Goal: Information Seeking & Learning: Learn about a topic

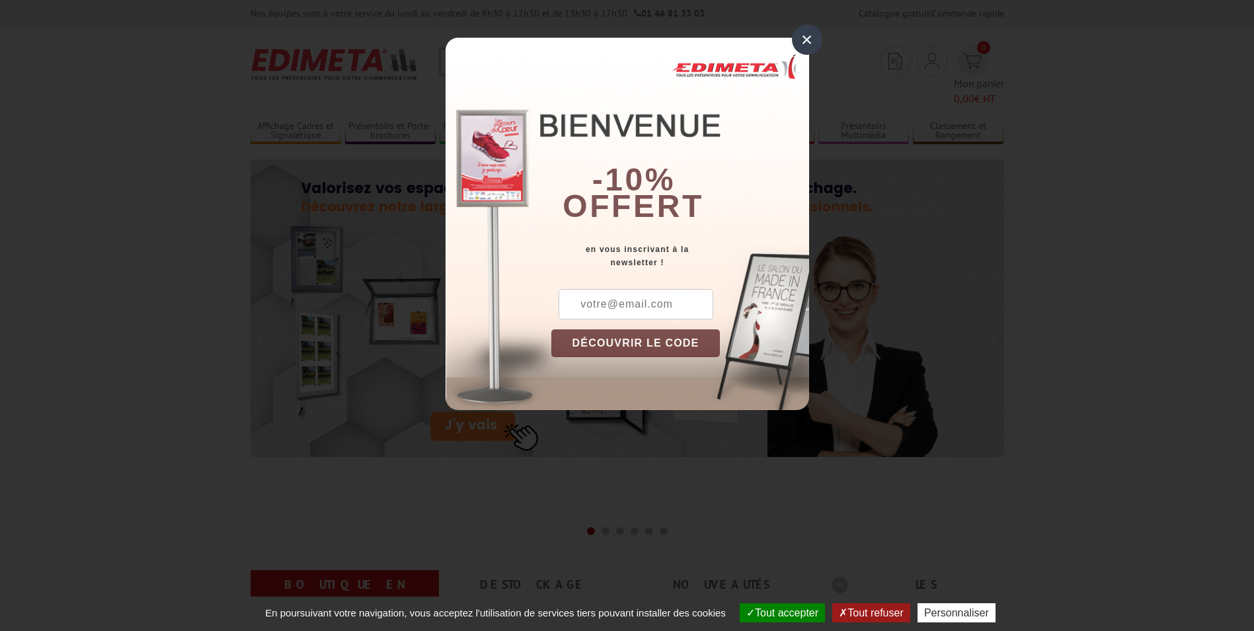
click at [804, 42] on div "×" at bounding box center [807, 39] width 30 height 30
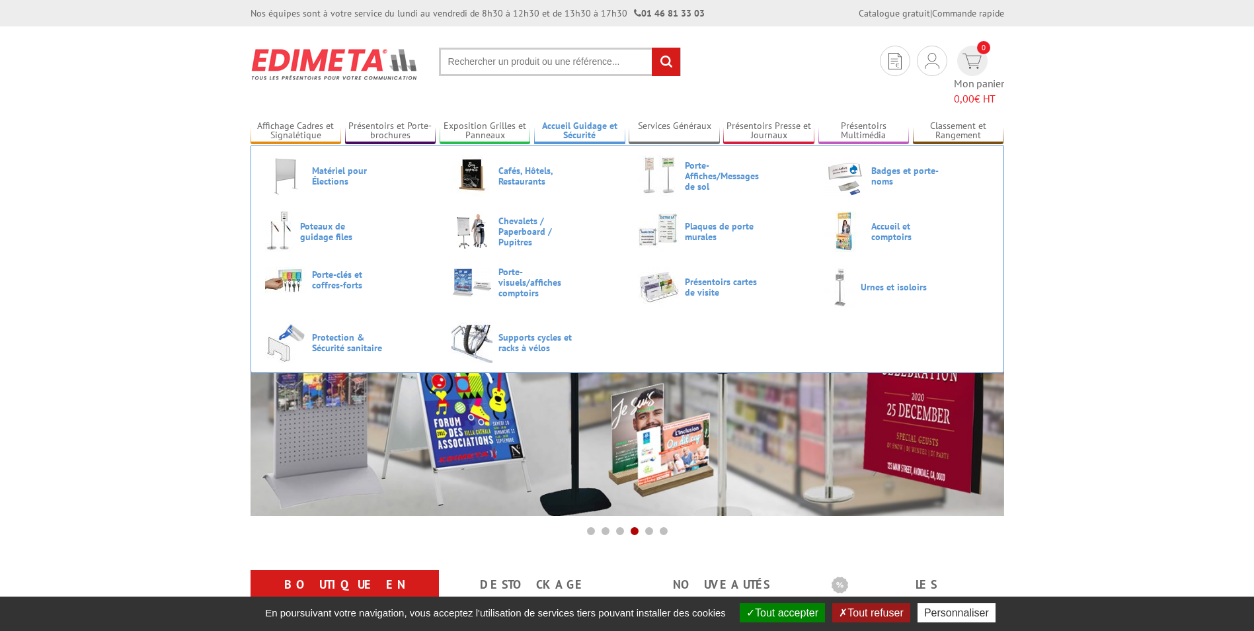
click at [587, 120] on link "Accueil Guidage et Sécurité" at bounding box center [579, 131] width 91 height 22
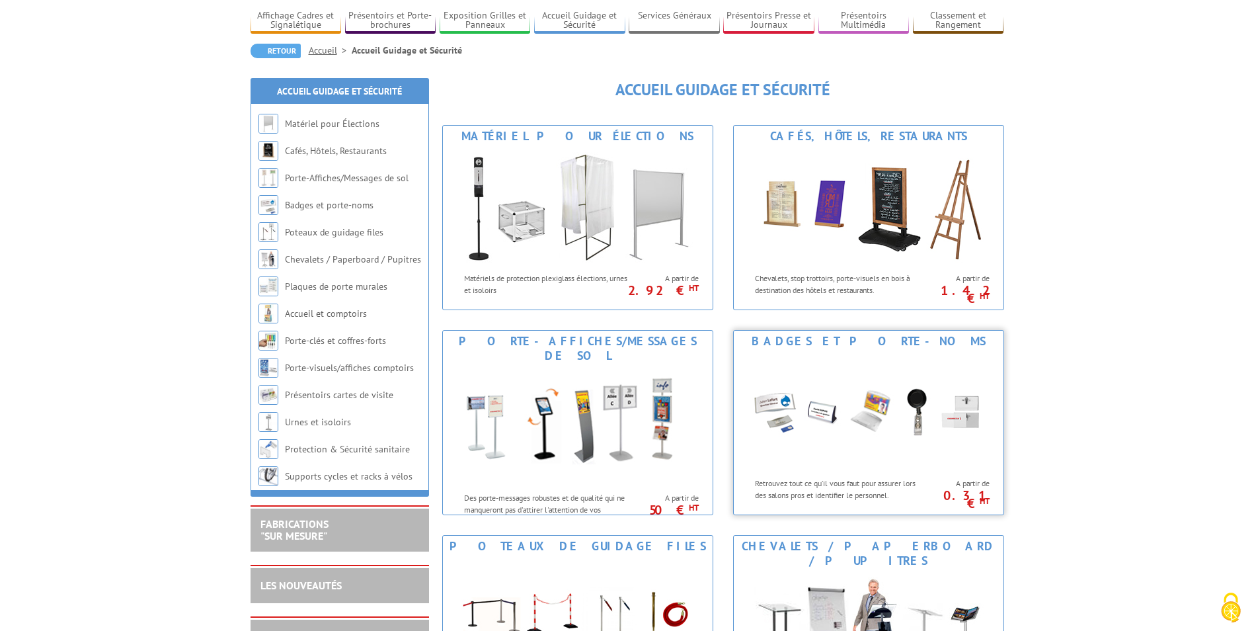
scroll to position [66, 0]
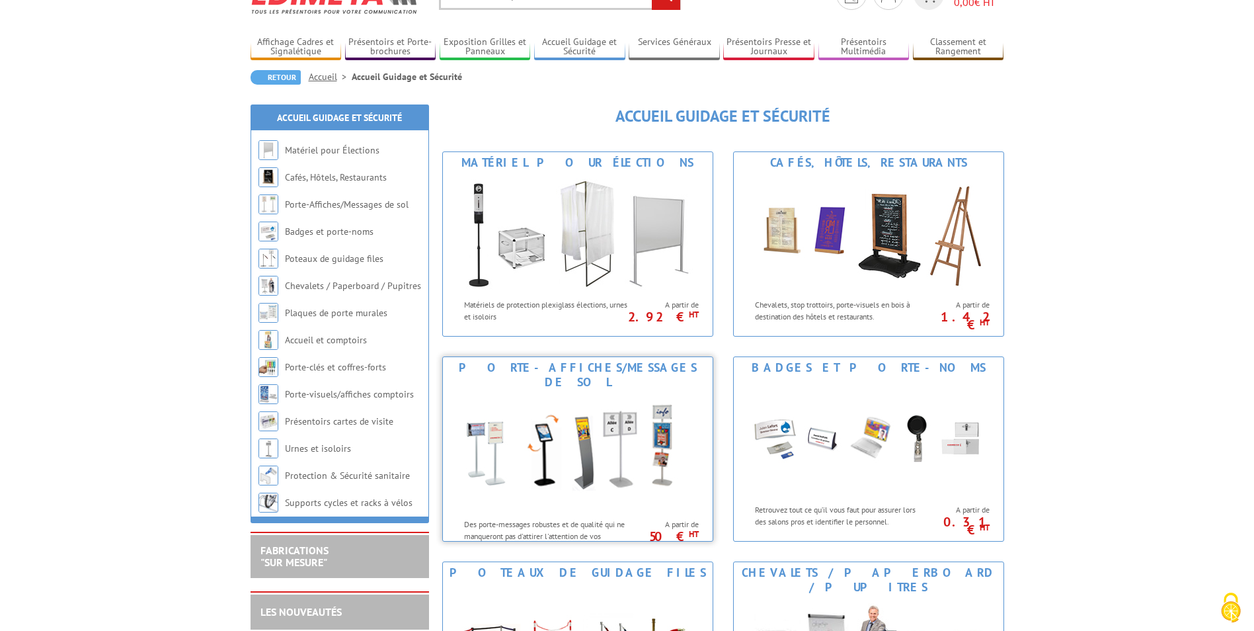
click at [571, 401] on img at bounding box center [578, 452] width 245 height 119
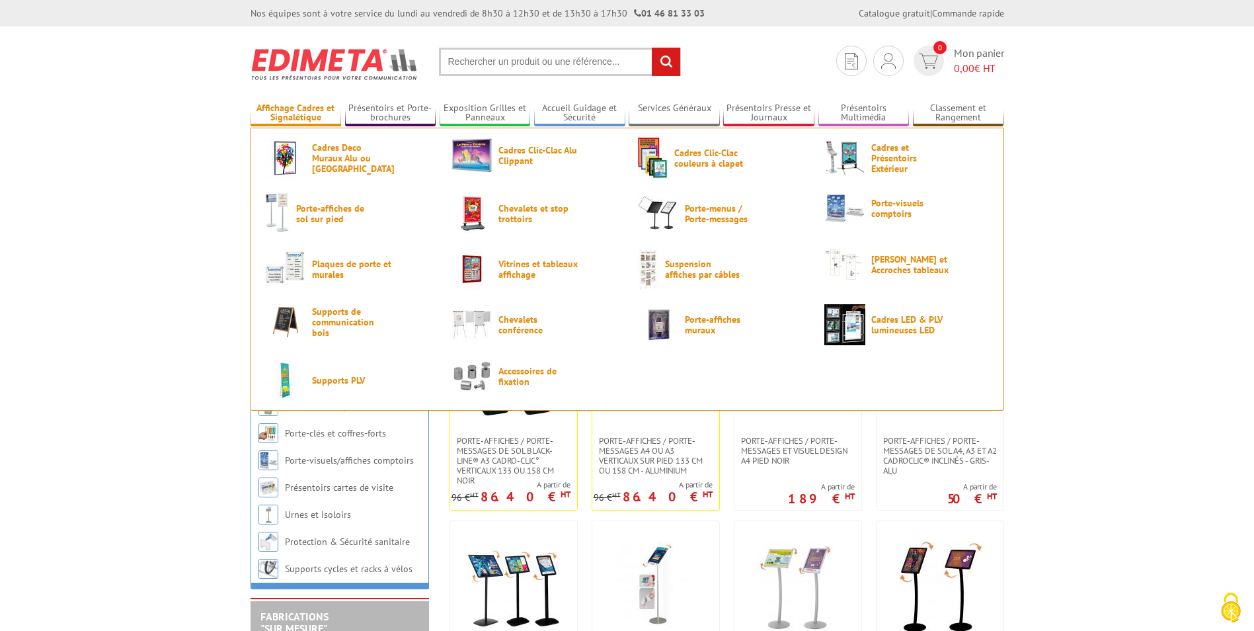
click at [292, 114] on link "Affichage Cadres et Signalétique" at bounding box center [296, 114] width 91 height 22
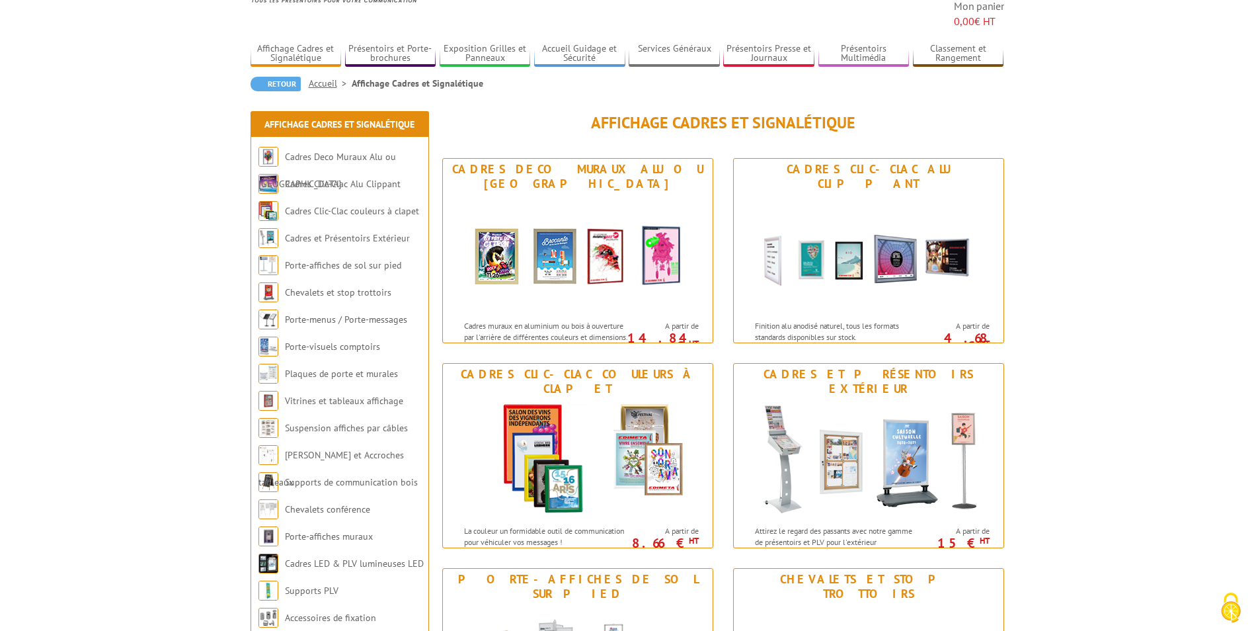
scroll to position [265, 0]
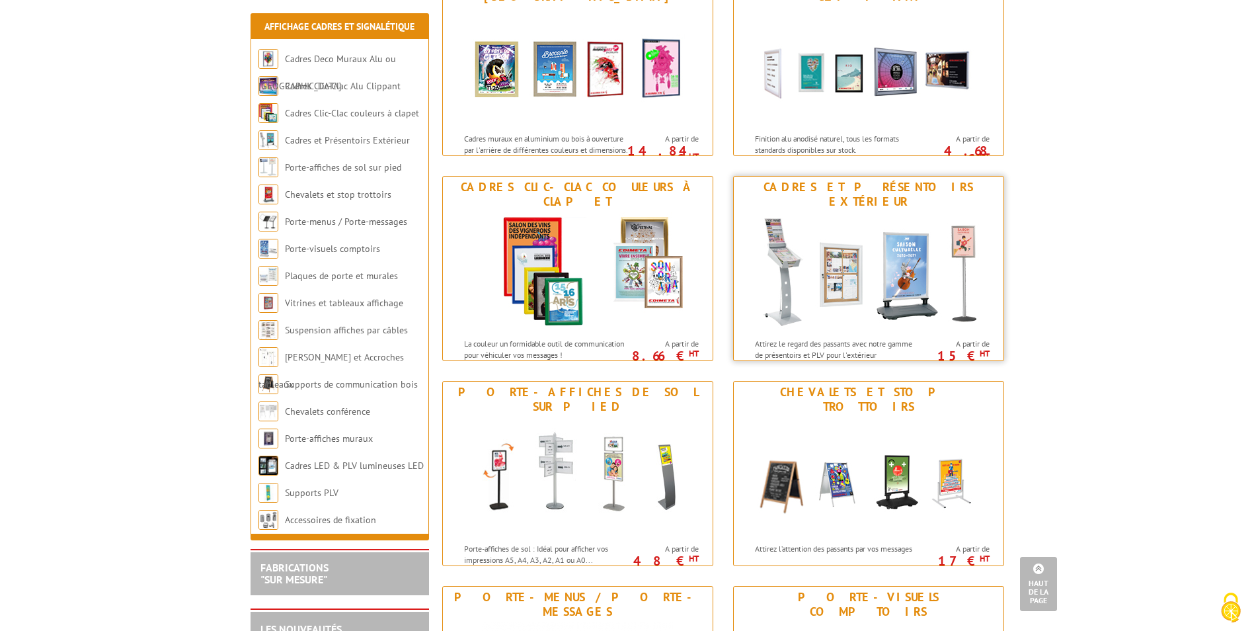
click at [966, 215] on img at bounding box center [869, 271] width 245 height 119
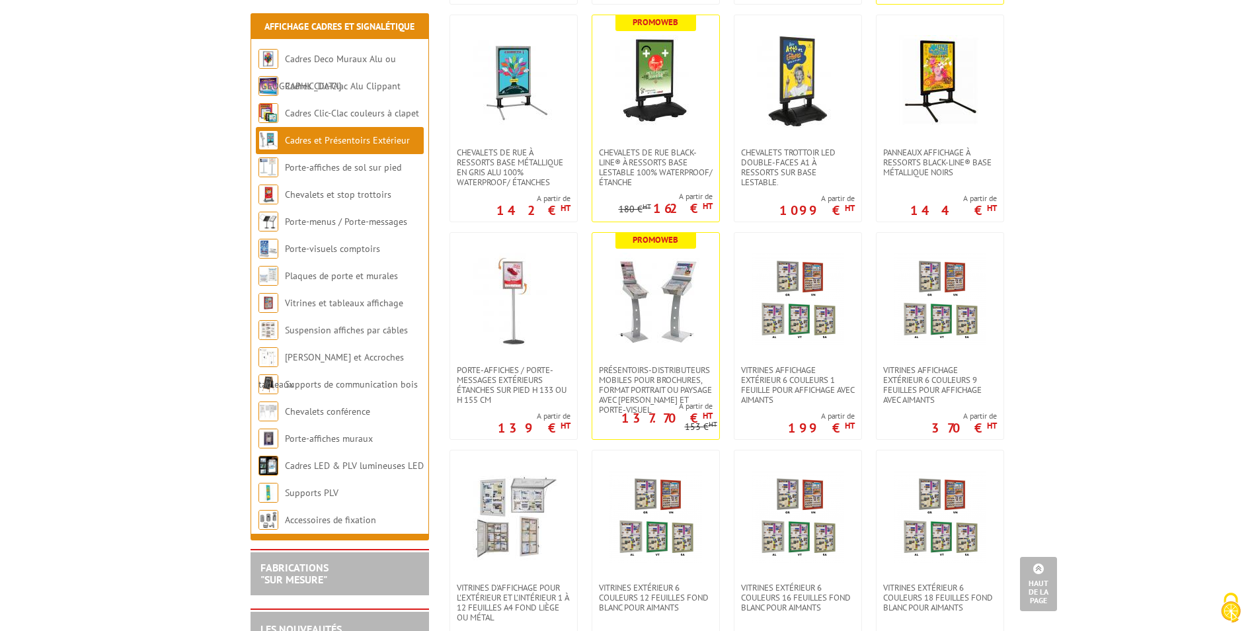
scroll to position [529, 0]
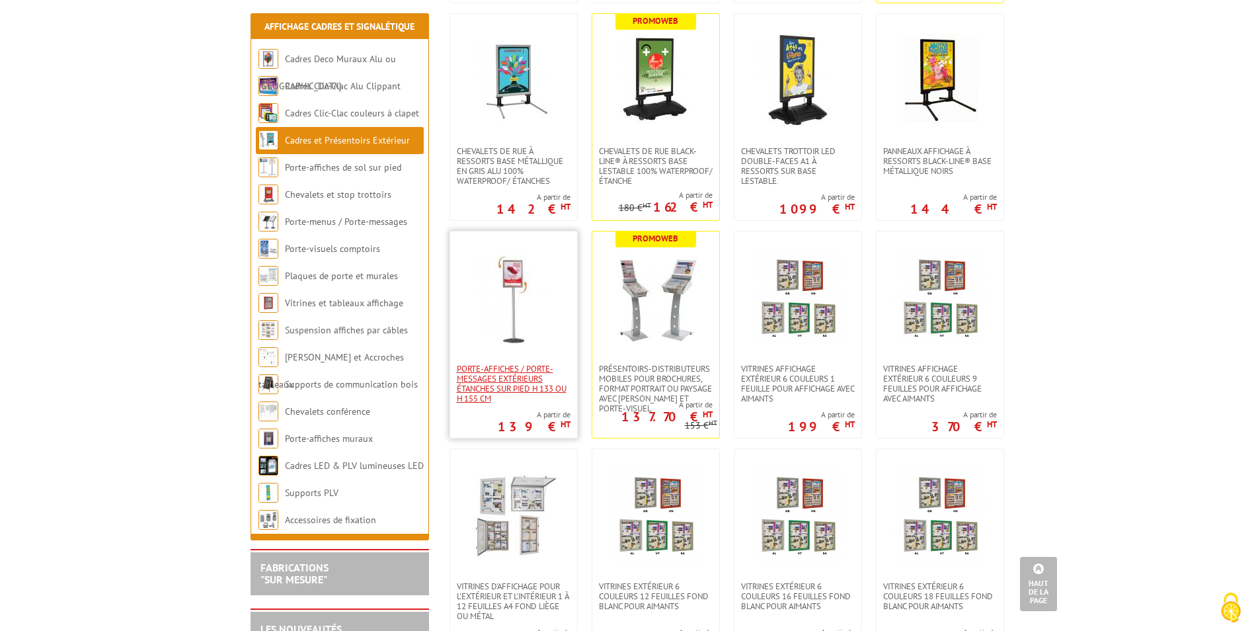
click at [518, 367] on span "Porte-affiches / Porte-messages extérieurs étanches sur pied h 133 ou h 155 cm" at bounding box center [514, 384] width 114 height 40
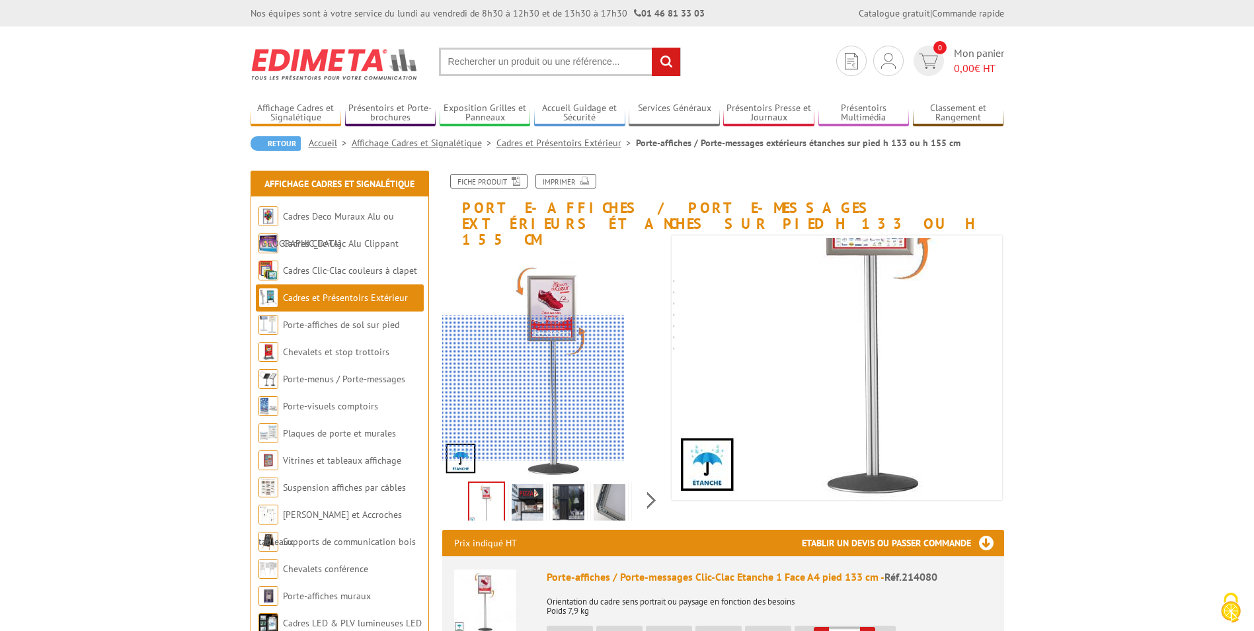
click at [458, 442] on div at bounding box center [533, 387] width 183 height 145
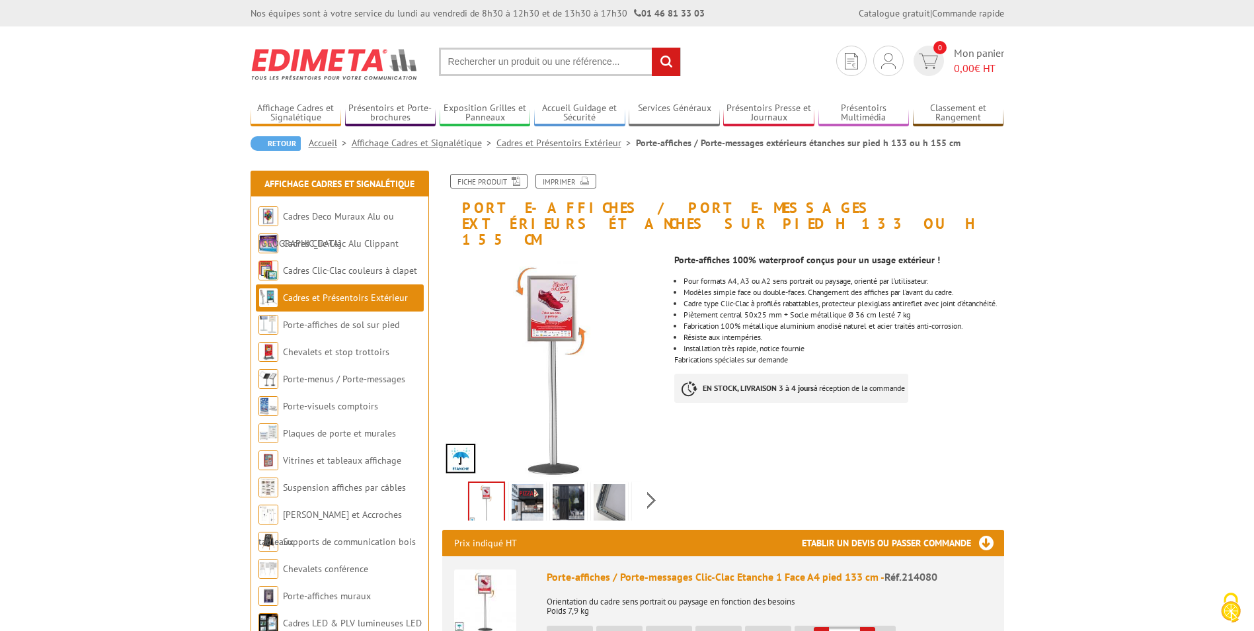
click at [490, 483] on img at bounding box center [487, 503] width 34 height 41
click at [528, 484] on img at bounding box center [528, 504] width 32 height 41
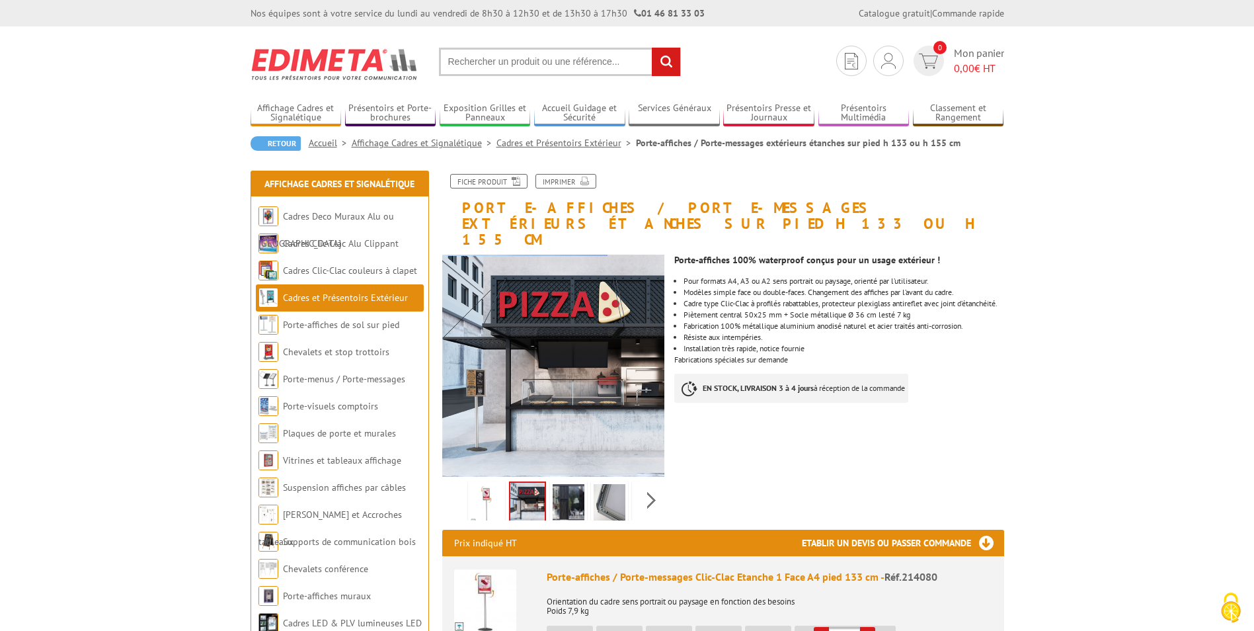
click at [560, 486] on img at bounding box center [569, 504] width 32 height 41
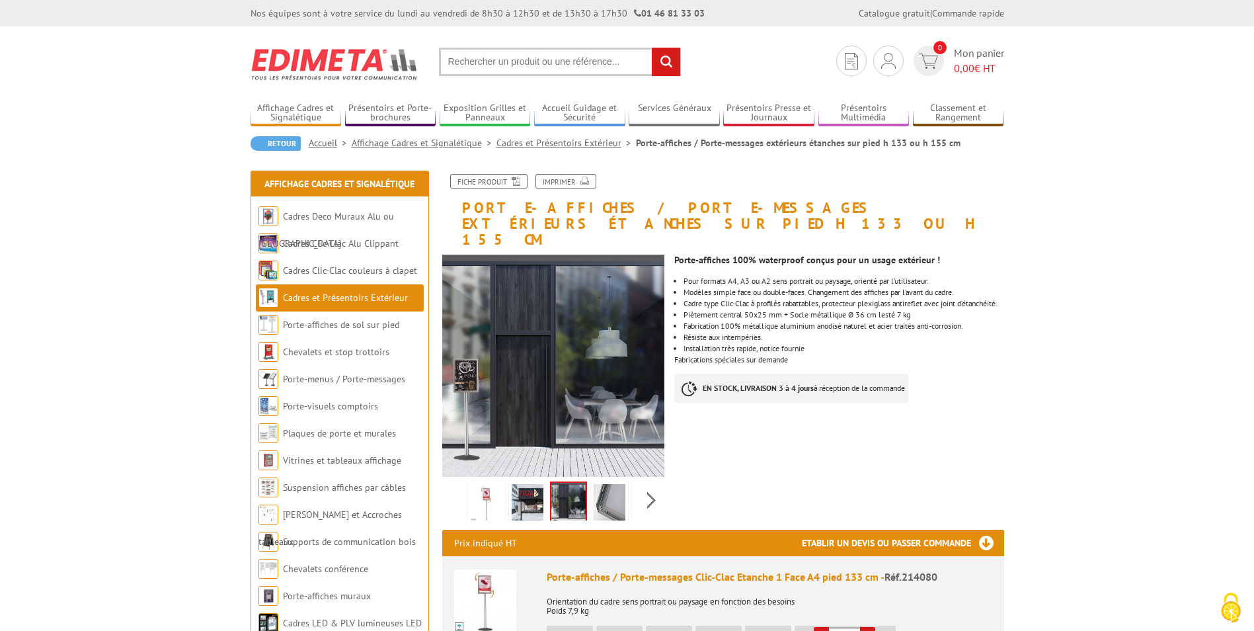
click at [610, 489] on img at bounding box center [610, 504] width 32 height 41
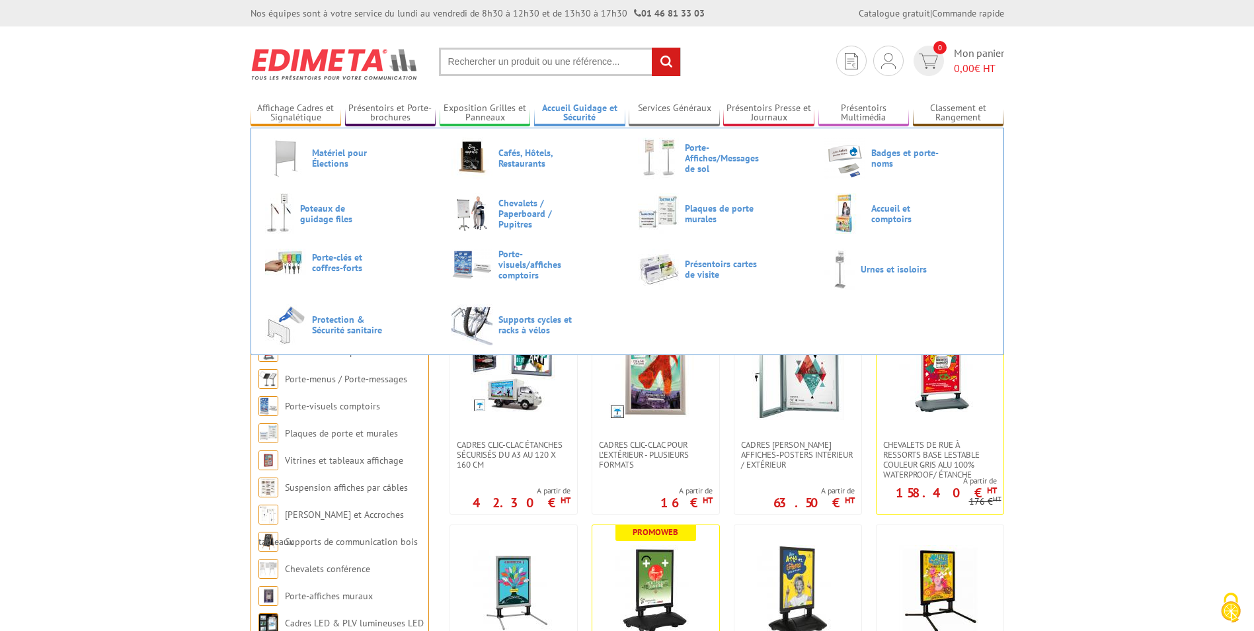
click at [596, 108] on link "Accueil Guidage et Sécurité" at bounding box center [579, 114] width 91 height 22
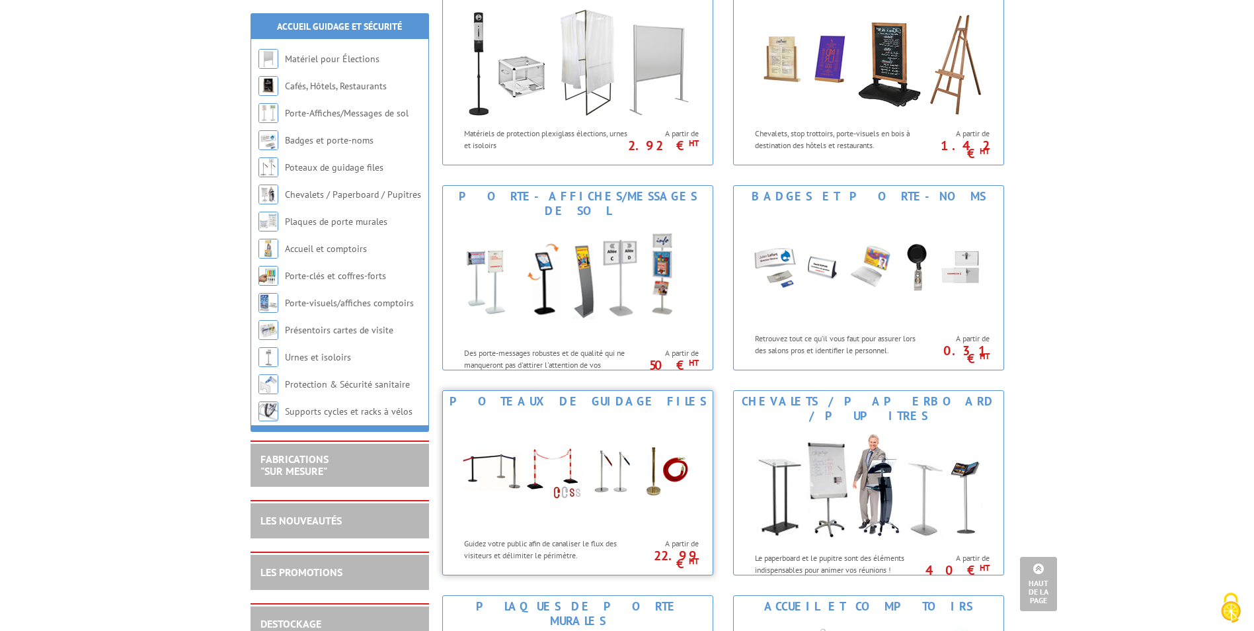
scroll to position [183, 0]
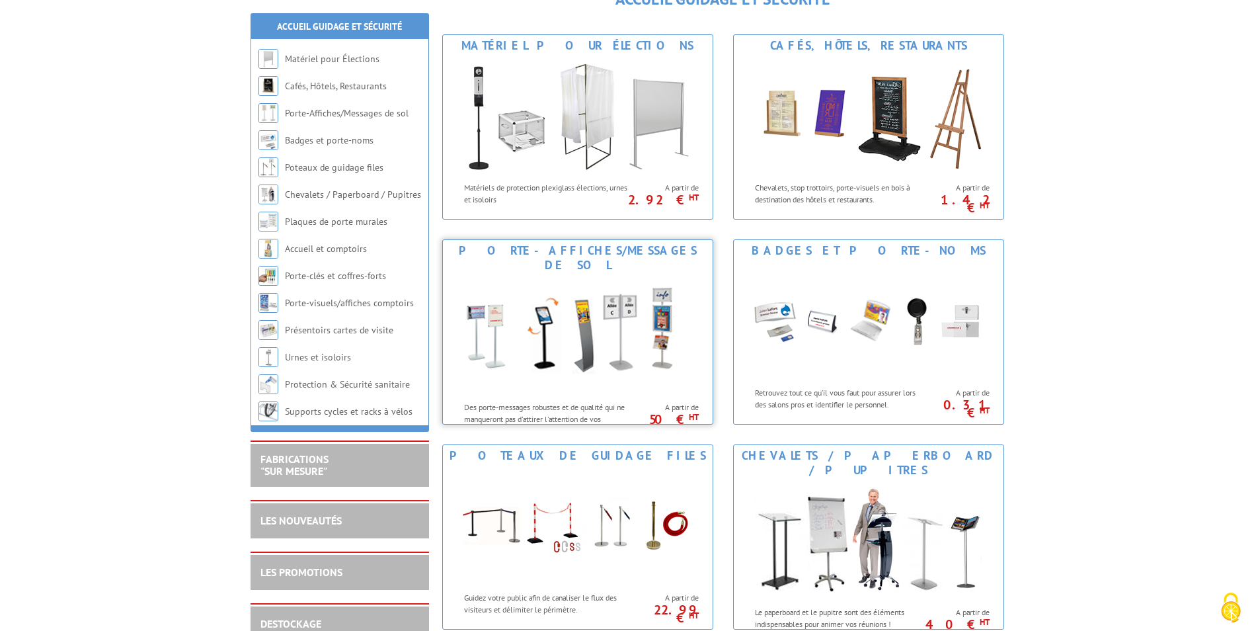
click at [620, 329] on img at bounding box center [578, 335] width 245 height 119
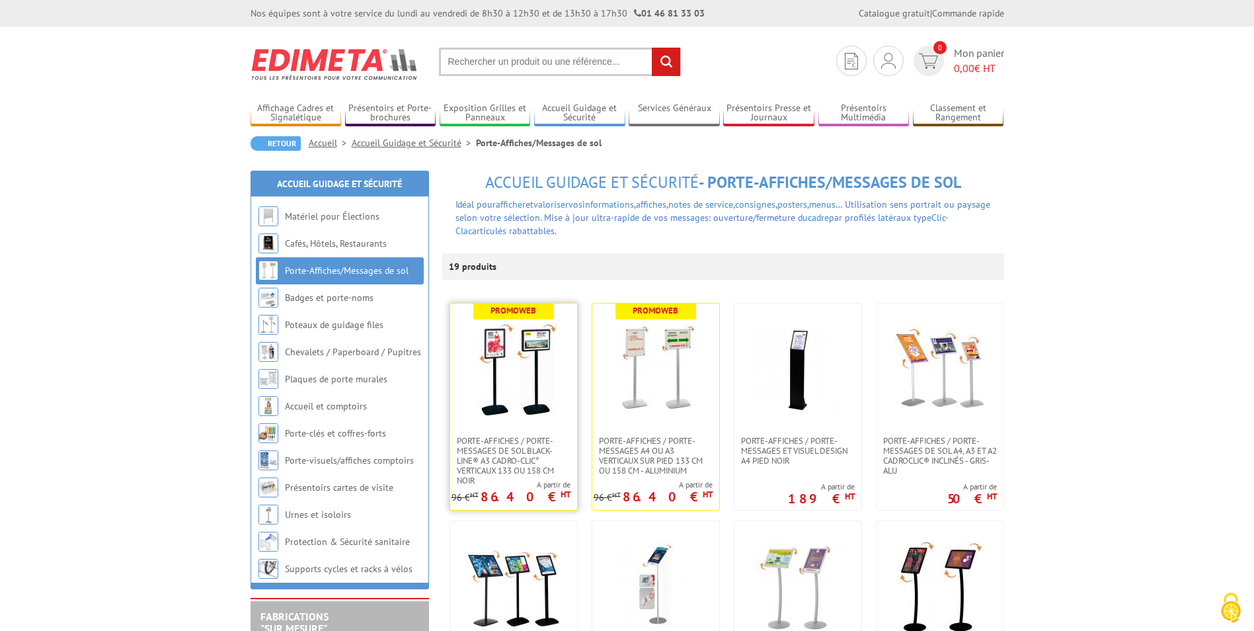
click at [537, 359] on img at bounding box center [514, 369] width 93 height 93
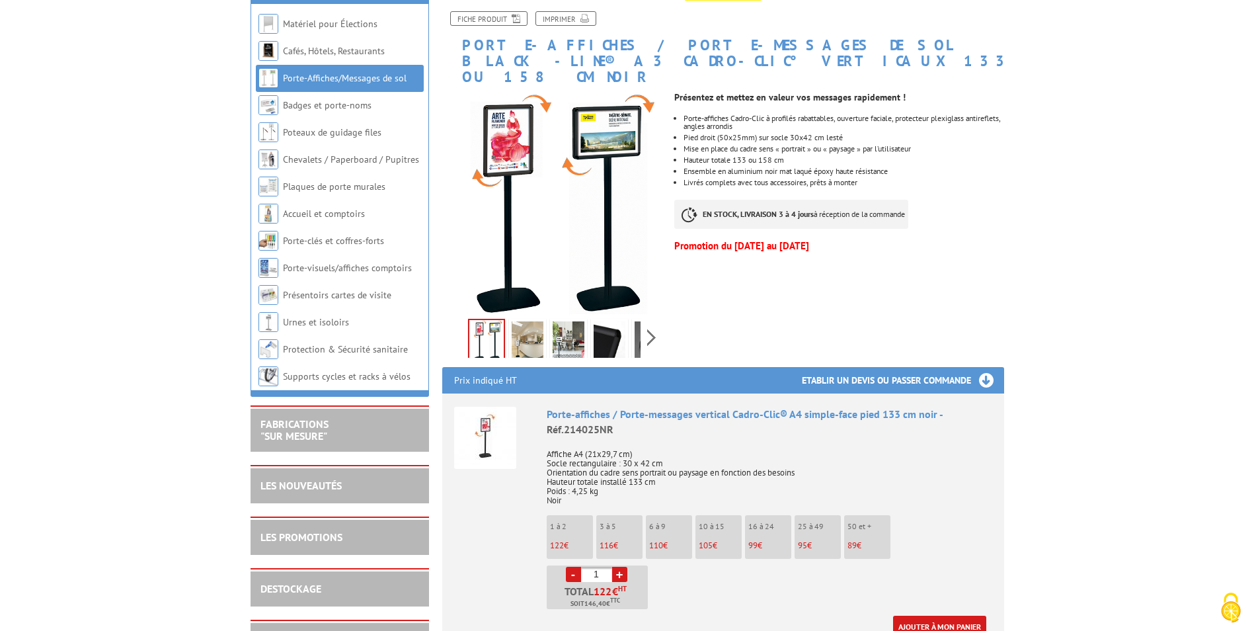
scroll to position [198, 0]
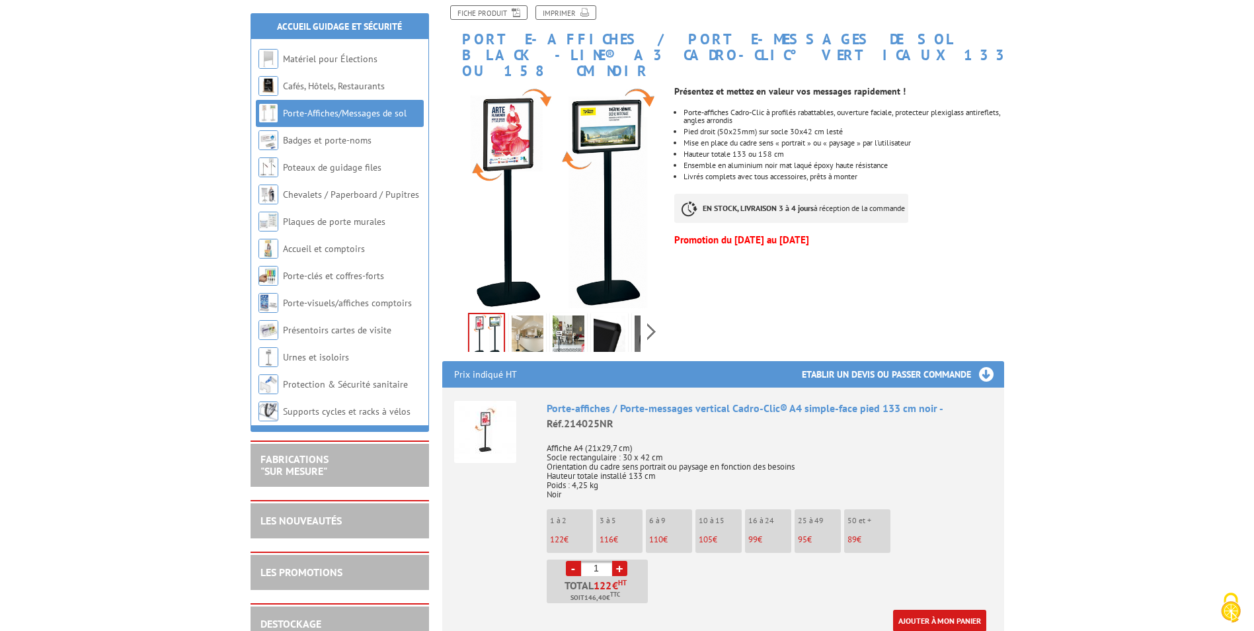
click at [498, 317] on img at bounding box center [487, 334] width 34 height 41
click at [520, 320] on img at bounding box center [528, 335] width 32 height 41
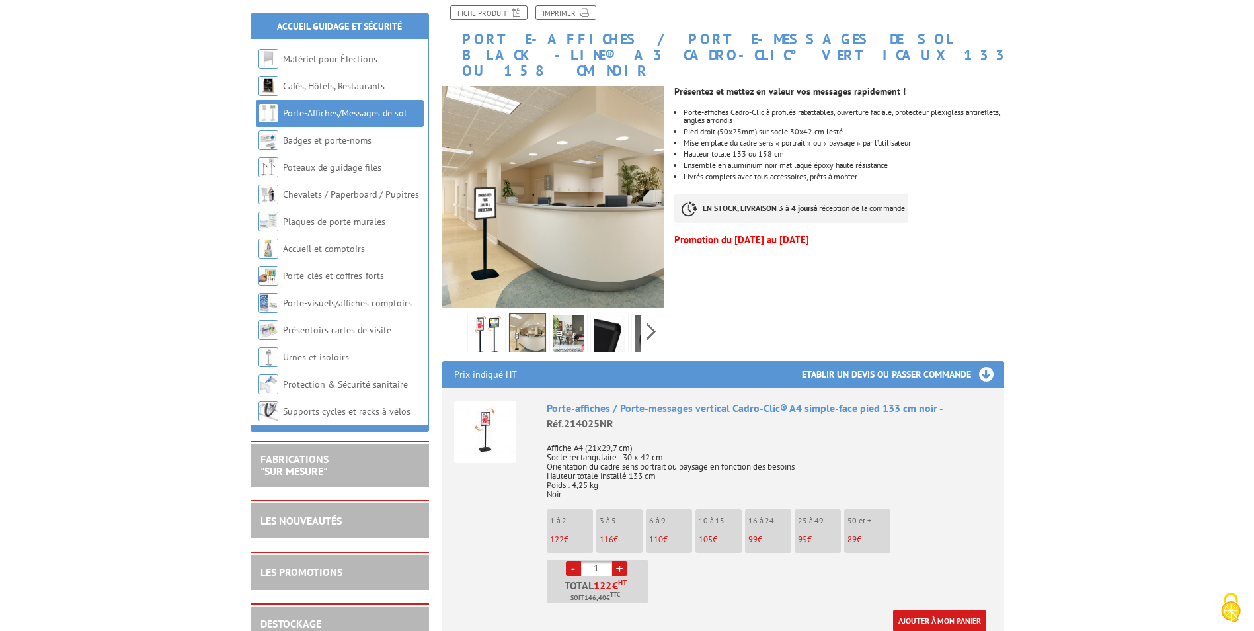
click at [567, 323] on img at bounding box center [569, 335] width 32 height 41
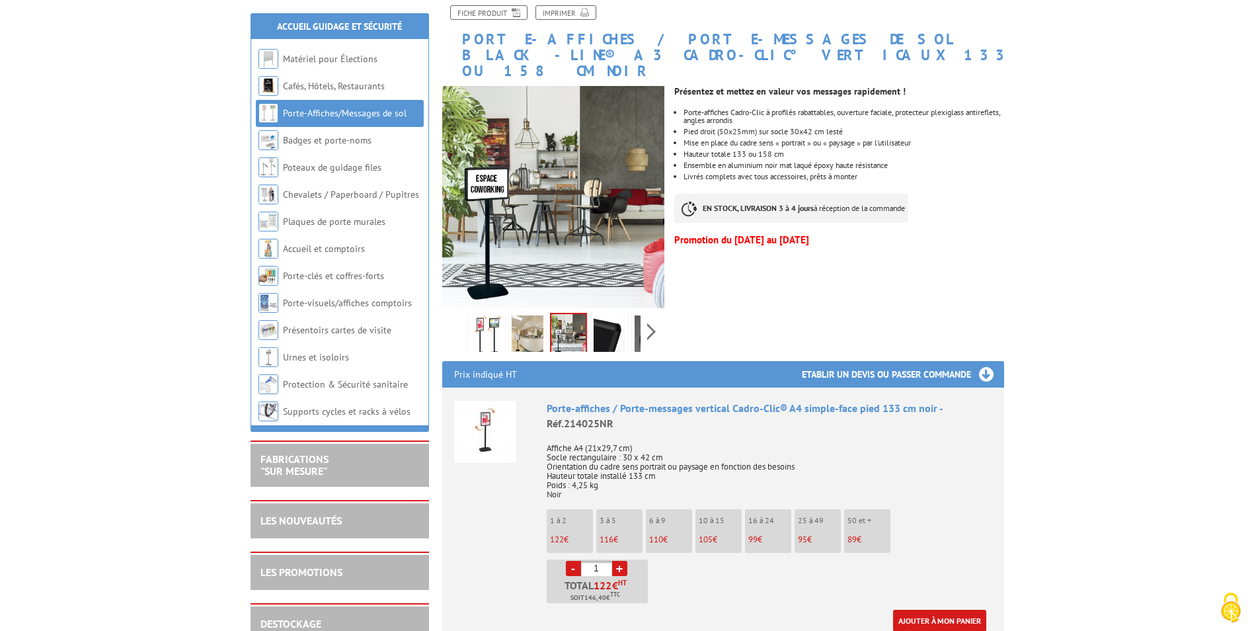
click at [592, 320] on link at bounding box center [609, 336] width 37 height 46
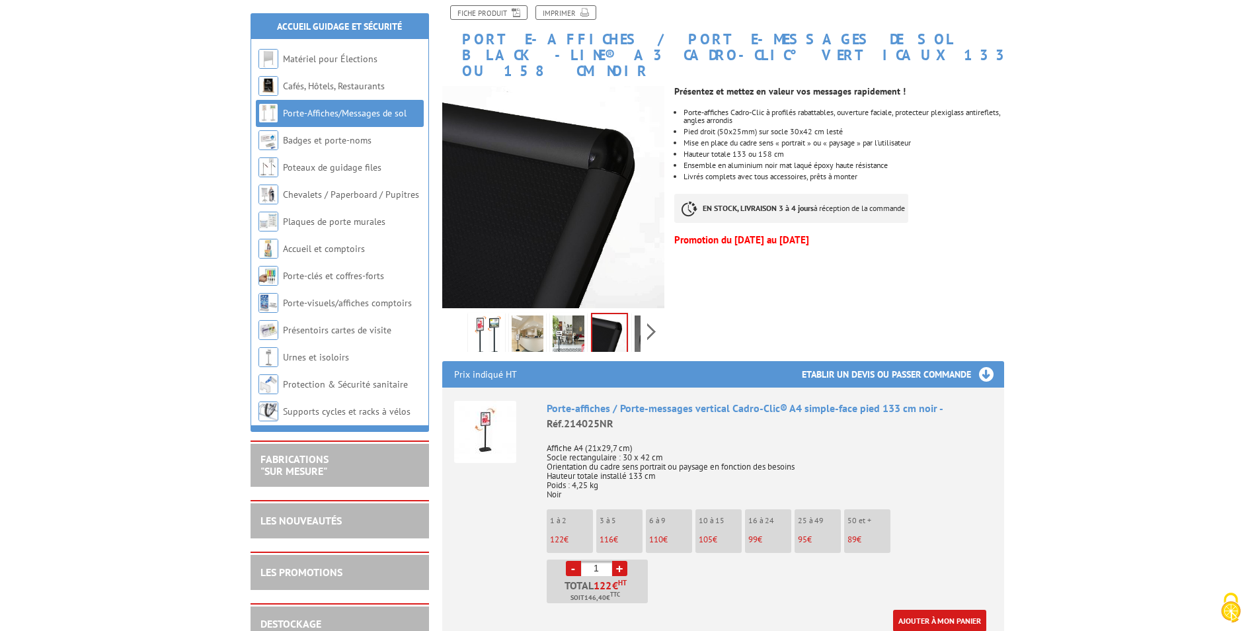
click at [638, 319] on img at bounding box center [651, 335] width 32 height 41
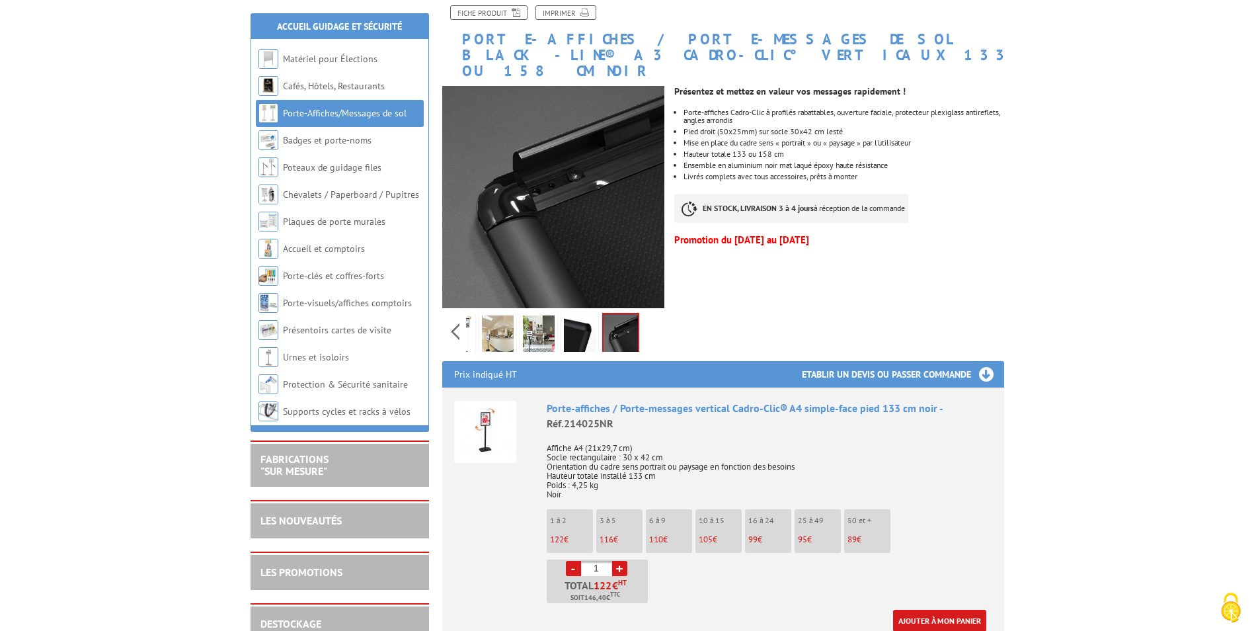
click at [638, 319] on link at bounding box center [620, 335] width 37 height 44
click at [550, 319] on img at bounding box center [539, 335] width 32 height 41
